Goal: Transaction & Acquisition: Purchase product/service

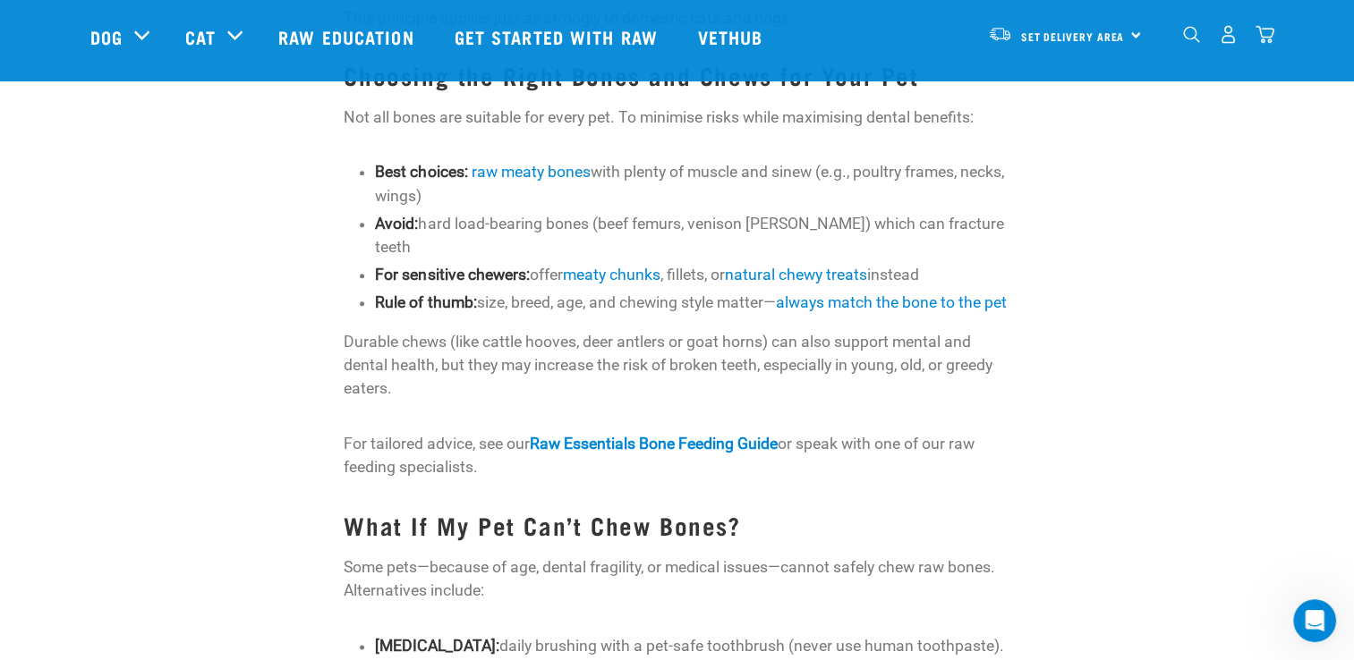
scroll to position [1968, 0]
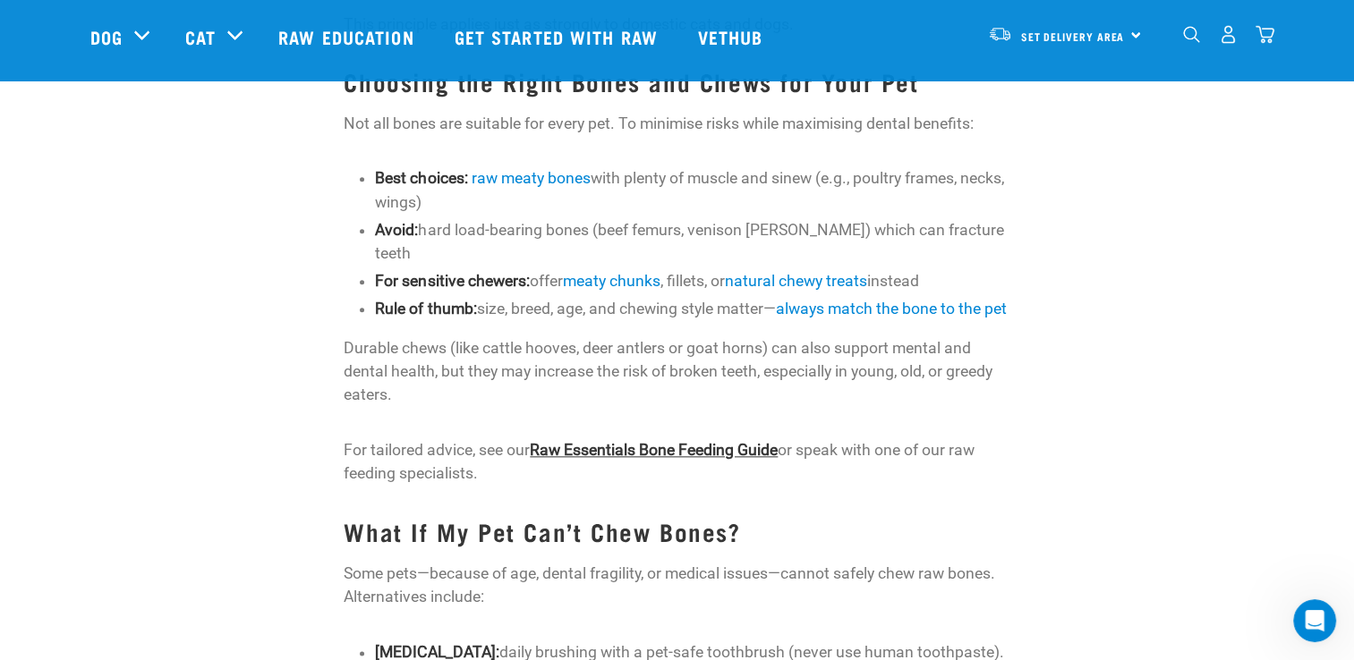
click at [701, 441] on link "Raw Essentials Bone Feeding Guide" at bounding box center [654, 450] width 248 height 18
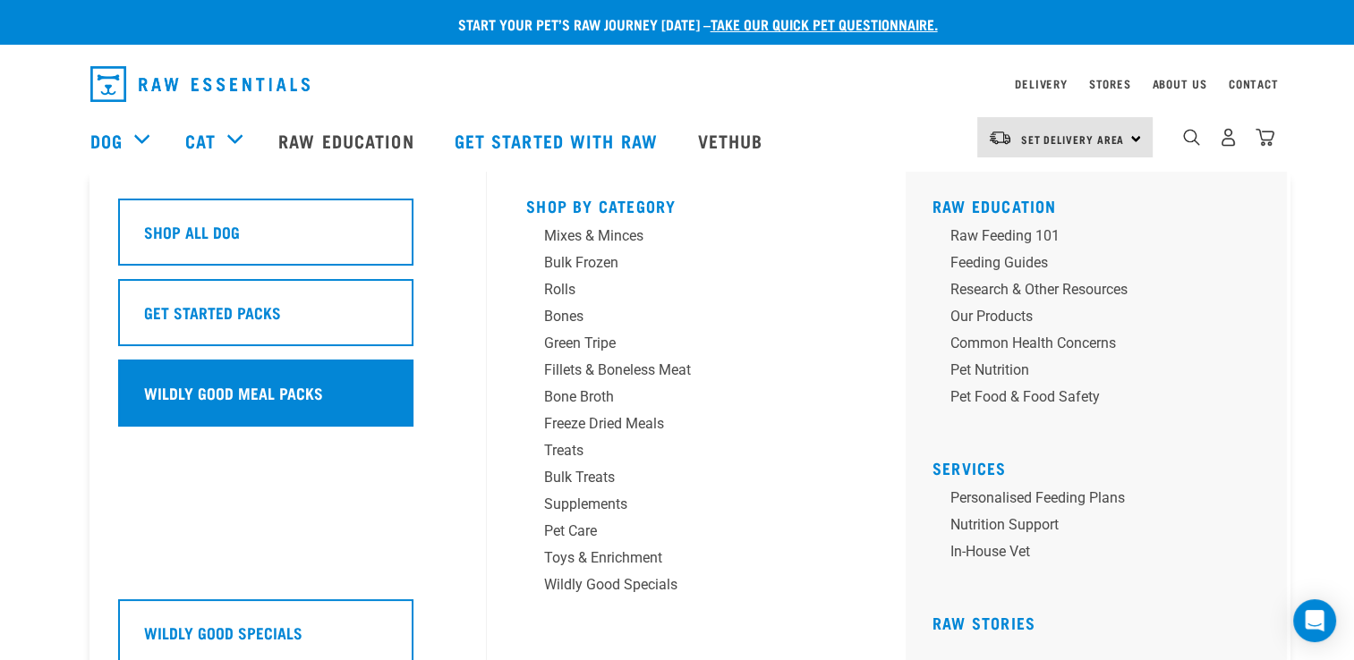
click at [145, 384] on h5 "Wildly Good Meal Packs" at bounding box center [233, 392] width 179 height 23
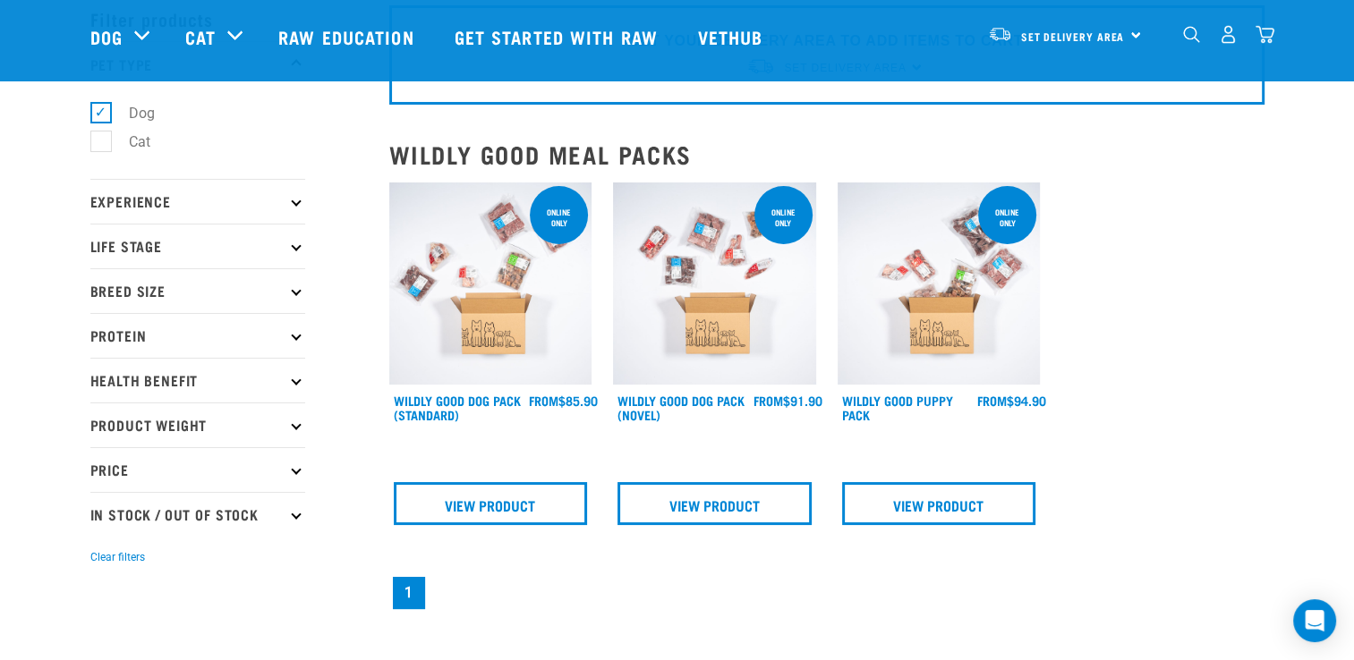
scroll to position [89, 0]
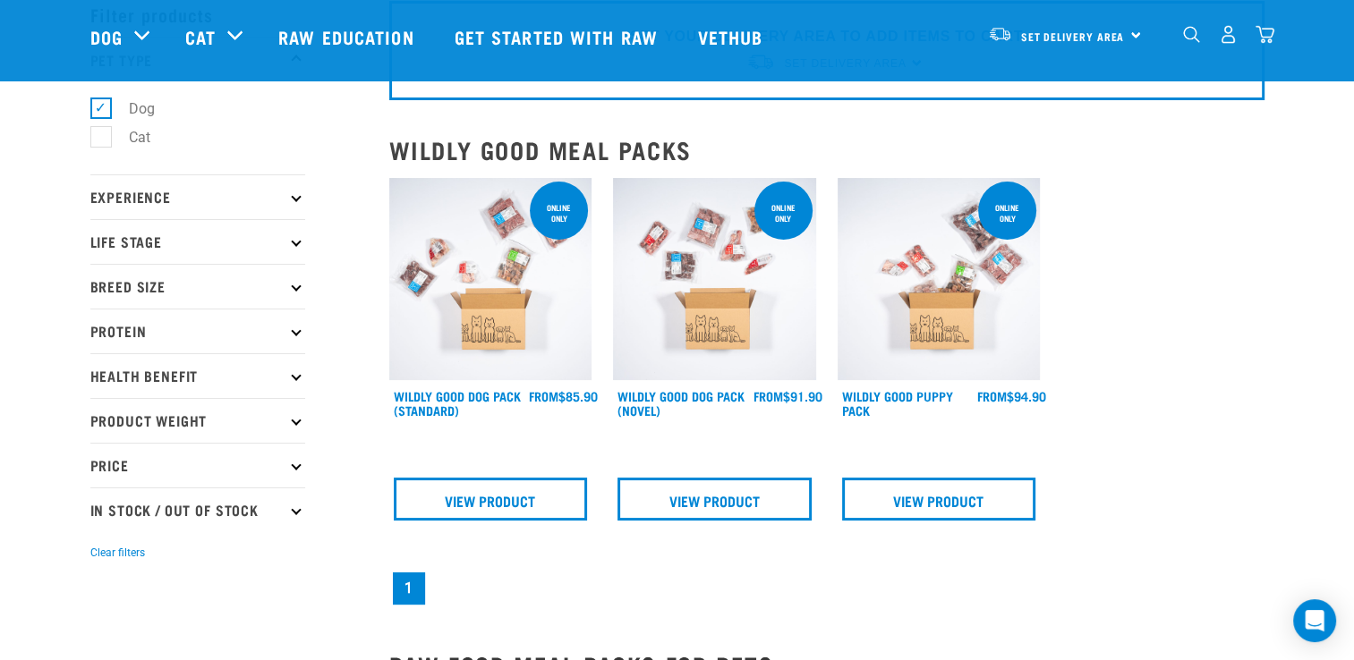
click at [721, 302] on img at bounding box center [714, 279] width 203 height 203
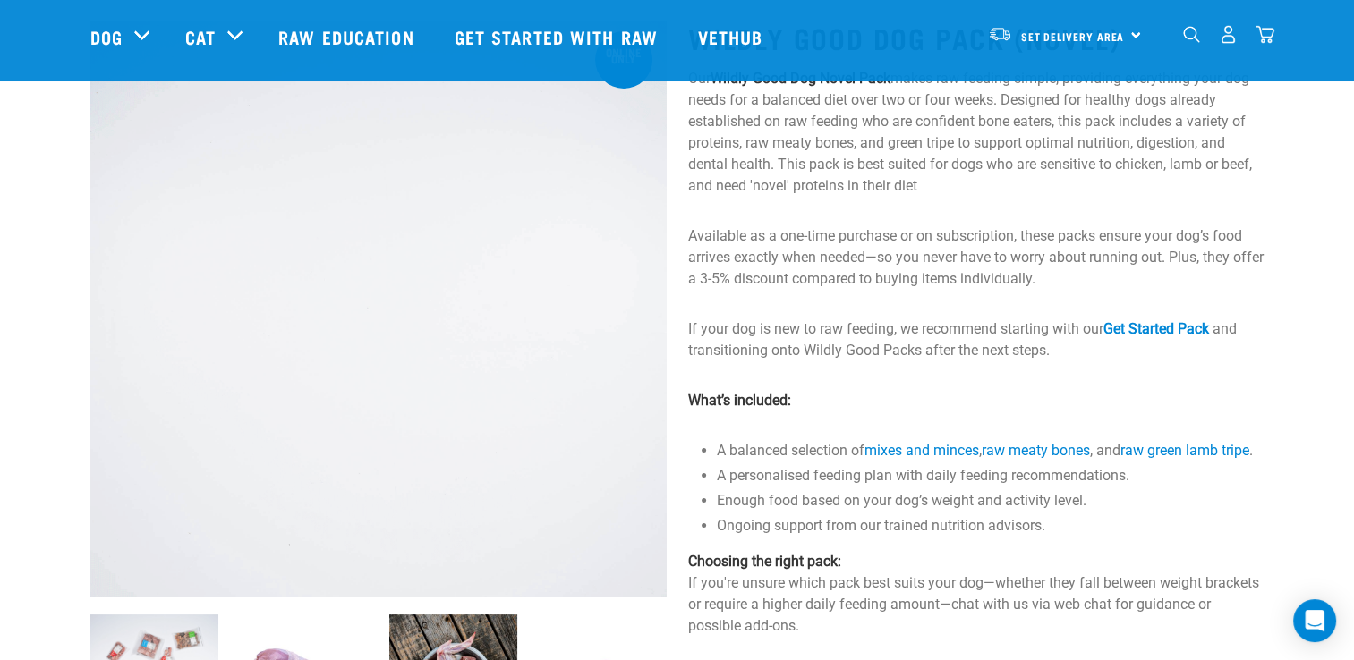
scroll to position [268, 0]
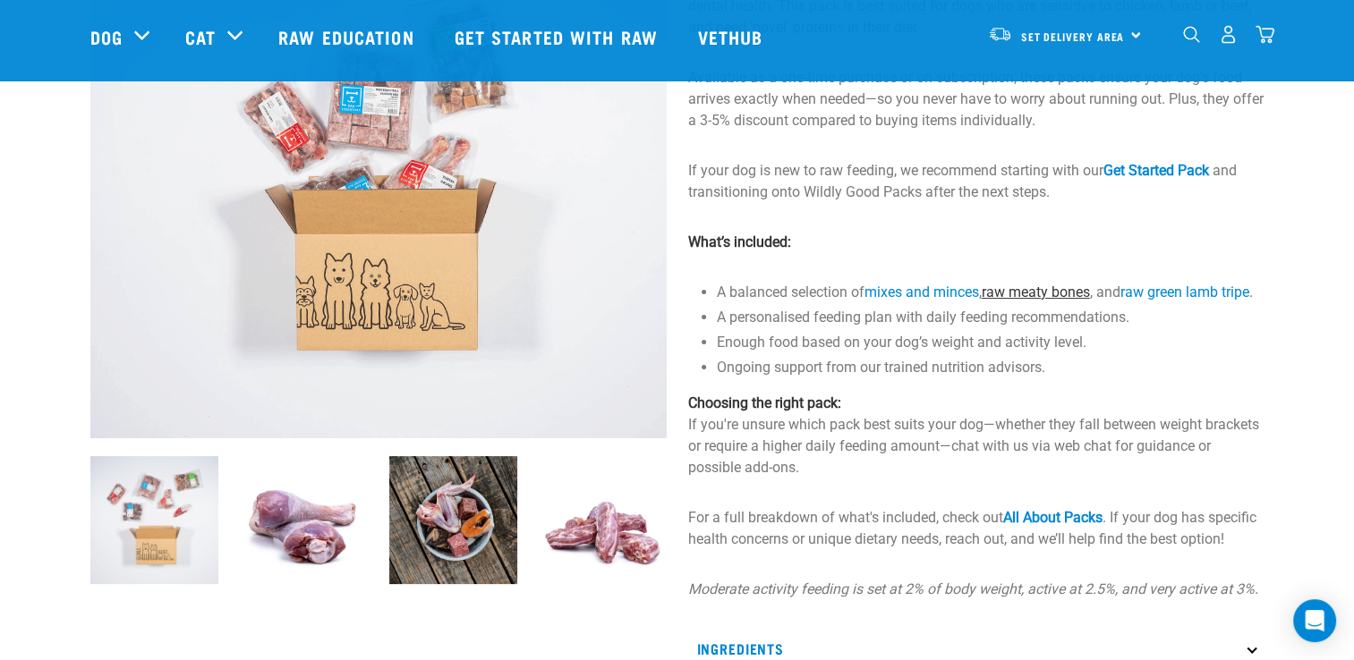
click at [1043, 287] on link "raw meaty bones" at bounding box center [1036, 292] width 108 height 17
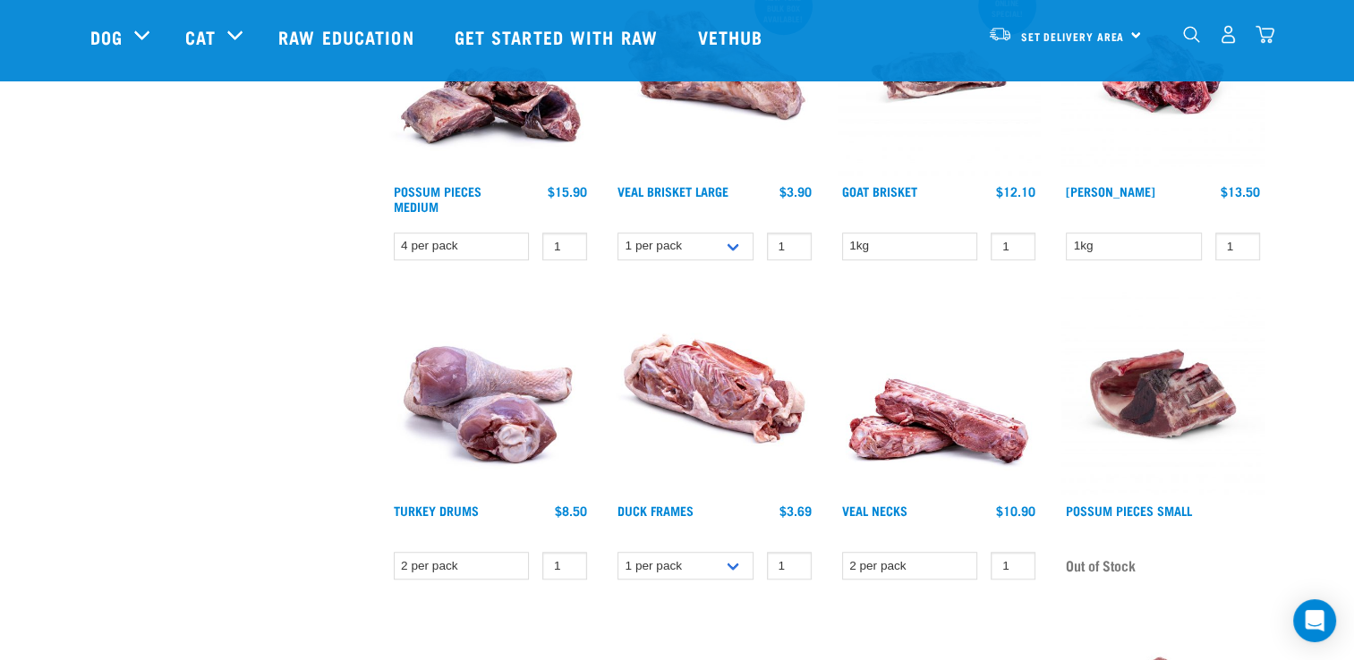
scroll to position [1611, 0]
